Goal: Register for event/course

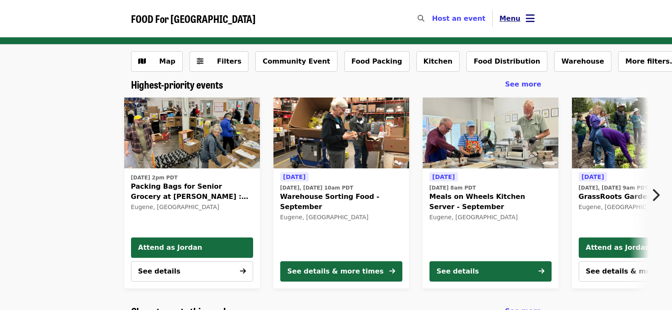
click at [526, 17] on icon "bars icon" at bounding box center [530, 18] width 9 height 12
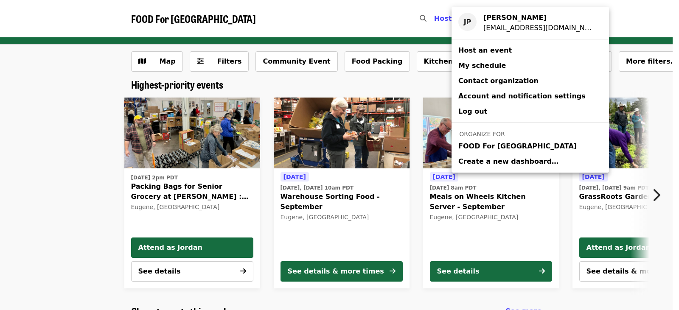
click at [541, 148] on link "FOOD For [GEOGRAPHIC_DATA]" at bounding box center [529, 146] width 157 height 15
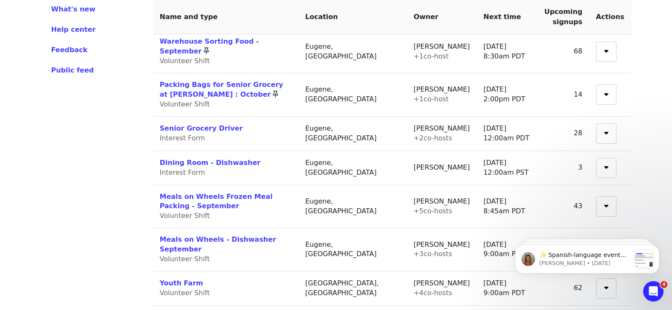
scroll to position [339, 0]
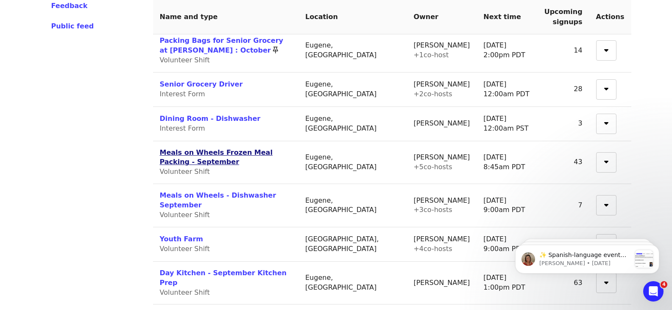
click at [273, 148] on link "Meals on Wheels Frozen Meal Packing - September" at bounding box center [216, 157] width 113 height 18
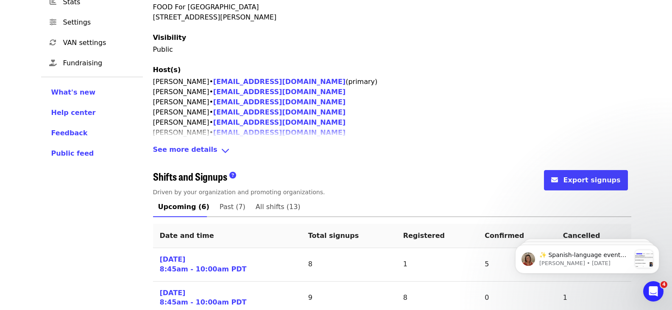
scroll to position [255, 0]
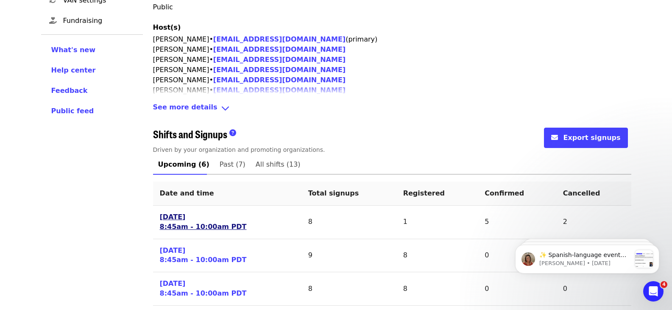
click at [186, 224] on link "[DATE] 8:45am - 10:00am PDT" at bounding box center [203, 223] width 87 height 20
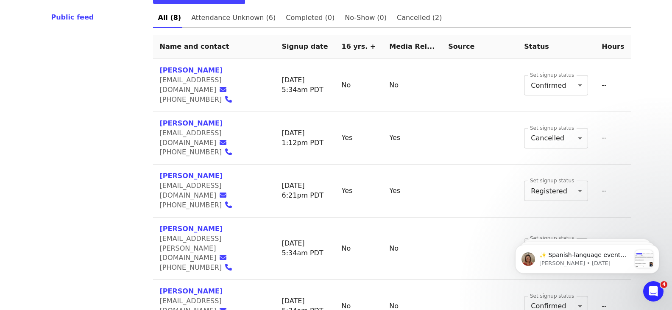
scroll to position [345, 0]
